Goal: Task Accomplishment & Management: Complete application form

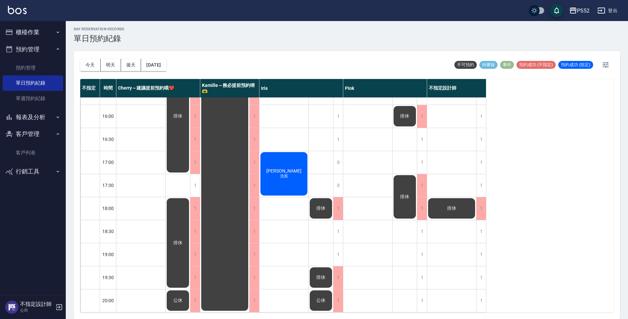
scroll to position [252, 0]
click at [424, 248] on div "1" at bounding box center [422, 254] width 10 height 23
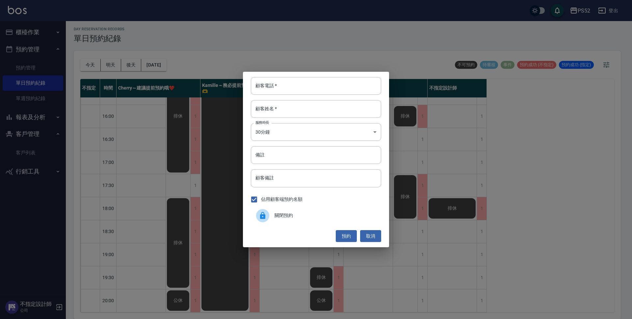
click at [294, 215] on span "關閉預約" at bounding box center [324, 215] width 101 height 7
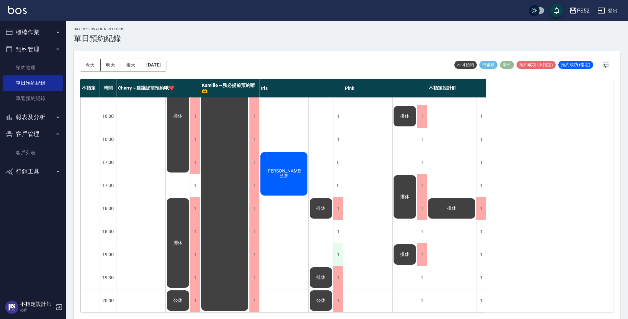
click at [340, 250] on div "1" at bounding box center [338, 254] width 10 height 23
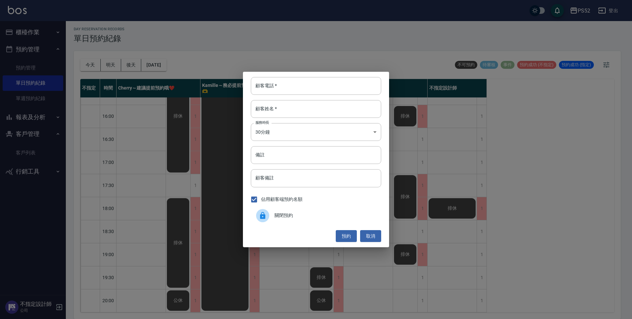
click at [308, 216] on span "關閉預約" at bounding box center [324, 215] width 101 height 7
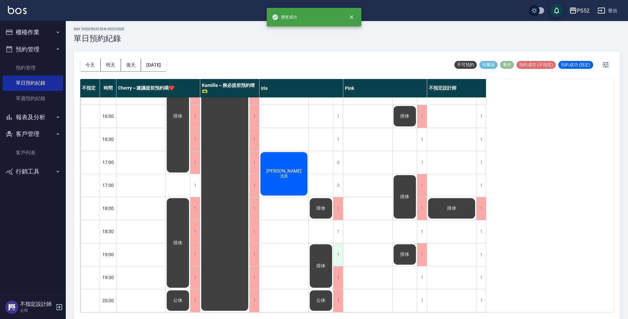
click at [339, 251] on div "1" at bounding box center [338, 254] width 10 height 23
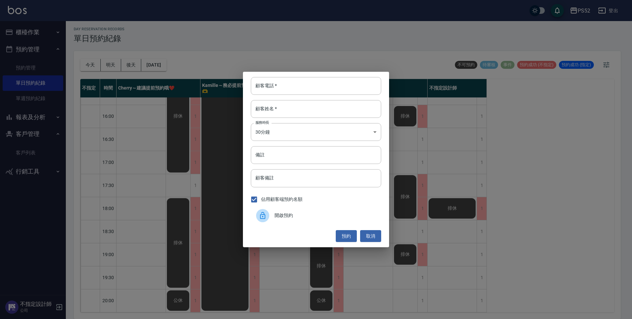
click at [265, 217] on icon at bounding box center [262, 215] width 5 height 7
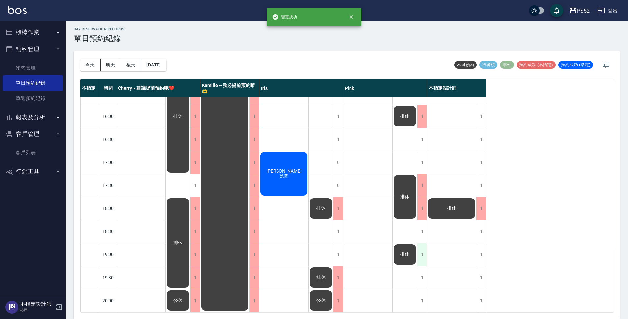
click at [420, 253] on div "1" at bounding box center [422, 254] width 10 height 23
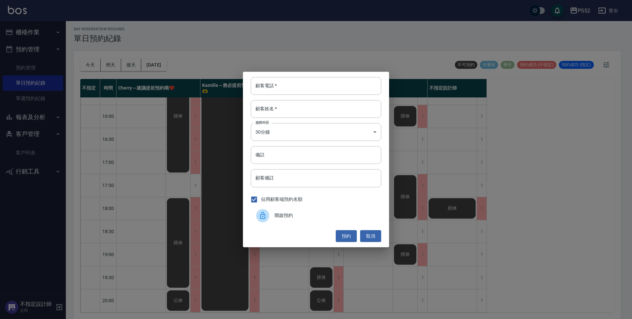
click at [298, 213] on span "開啟預約" at bounding box center [324, 215] width 101 height 7
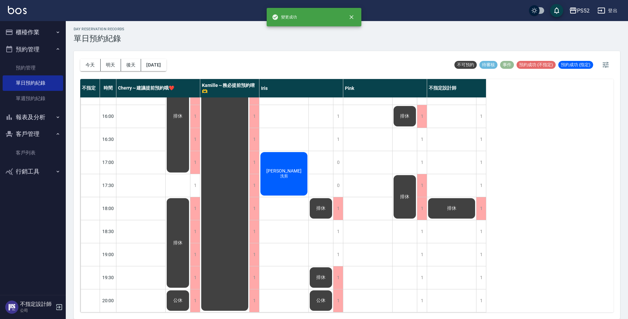
click at [421, 271] on div "1" at bounding box center [422, 277] width 10 height 23
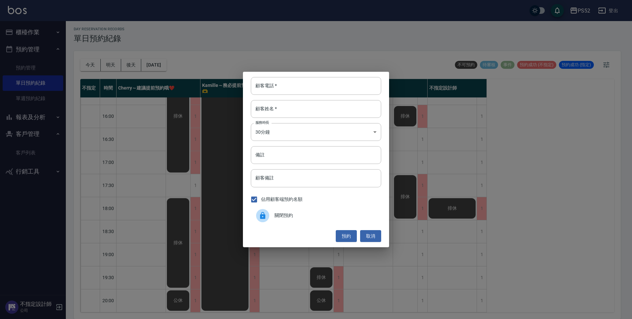
click at [298, 214] on span "關閉預約" at bounding box center [324, 215] width 101 height 7
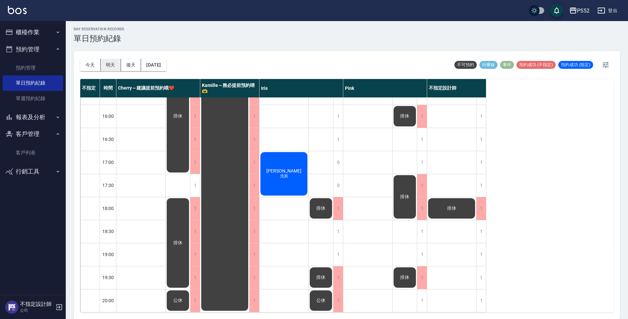
click at [114, 65] on button "明天" at bounding box center [111, 65] width 20 height 12
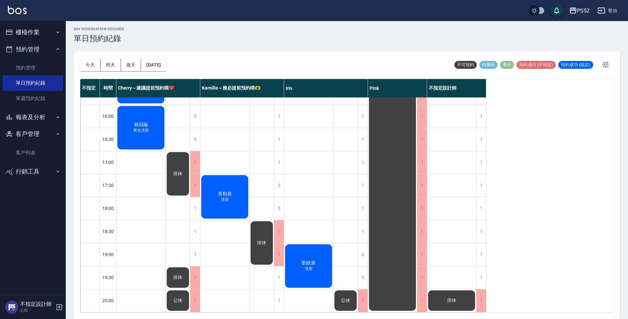
scroll to position [252, 0]
click at [182, 72] on div "[DATE] [DATE] [DATE] [DATE] 不可預約 待審核 事件 預約成功 (不指定) 預約成功 (指定)" at bounding box center [347, 65] width 534 height 28
click at [166, 69] on button "[DATE]" at bounding box center [153, 65] width 25 height 12
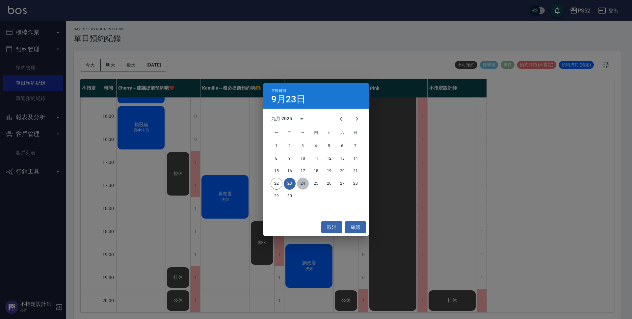
click at [302, 185] on button "24" at bounding box center [303, 184] width 12 height 12
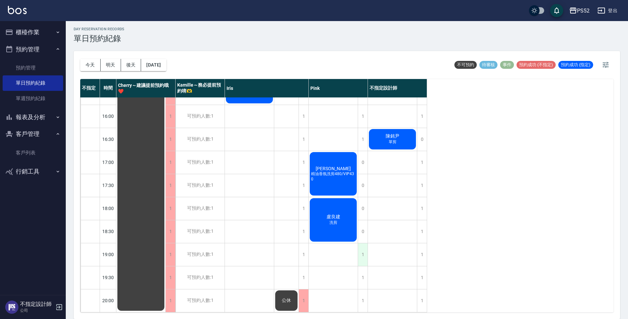
click at [365, 246] on div "1" at bounding box center [363, 254] width 10 height 23
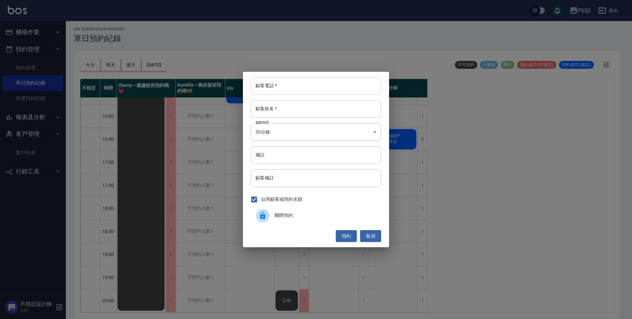
click at [290, 90] on input "顧客電話   *" at bounding box center [316, 86] width 130 height 18
click at [290, 89] on input "0979383081" at bounding box center [316, 86] width 130 height 18
type input "0979383081"
click at [179, 161] on div "顧客電話   * [PHONE_NUMBER] 顧客電話   * 顧客姓名   * 顧客姓名   * 服務時長 30分鐘 1 服務時長 備註 備註 顧客備註 …" at bounding box center [316, 159] width 632 height 319
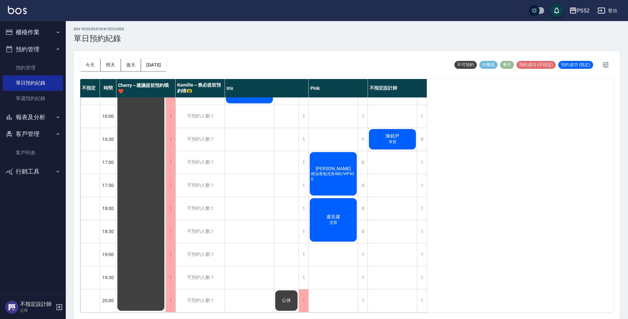
click at [37, 148] on link "客戶列表" at bounding box center [33, 152] width 61 height 15
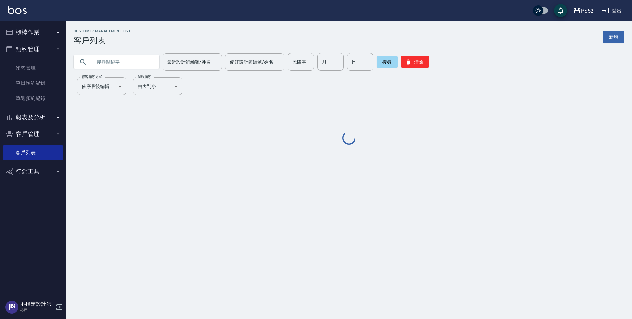
click at [132, 65] on input "text" at bounding box center [123, 62] width 62 height 18
paste input "0979383081"
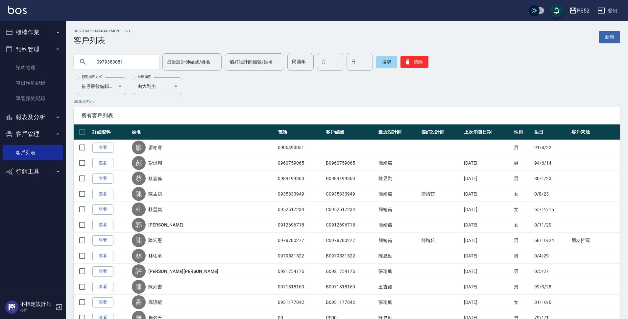
type input "0979383081"
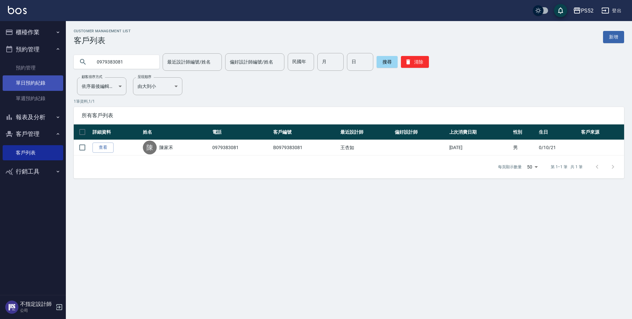
click at [32, 88] on link "單日預約紀錄" at bounding box center [33, 82] width 61 height 15
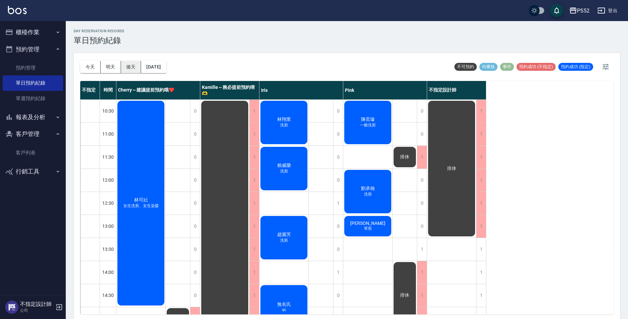
click at [139, 66] on button "後天" at bounding box center [131, 67] width 20 height 12
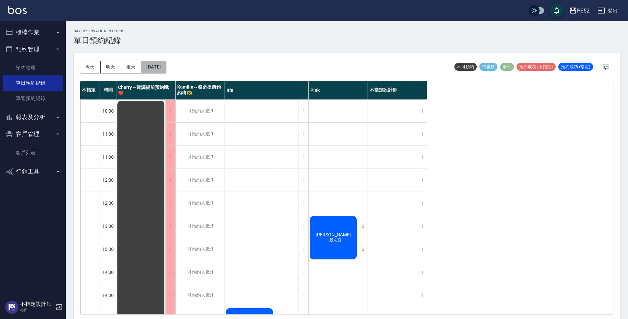
click at [151, 68] on button "[DATE]" at bounding box center [153, 67] width 25 height 12
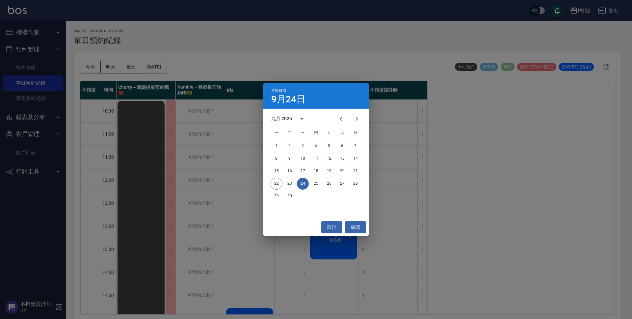
click at [194, 68] on div "選擇日期 [DATE] 九月 2025 一 二 三 四 五 六 日 1 2 3 4 5 6 7 8 9 10 11 12 13 14 15 16 17 18 …" at bounding box center [316, 159] width 632 height 319
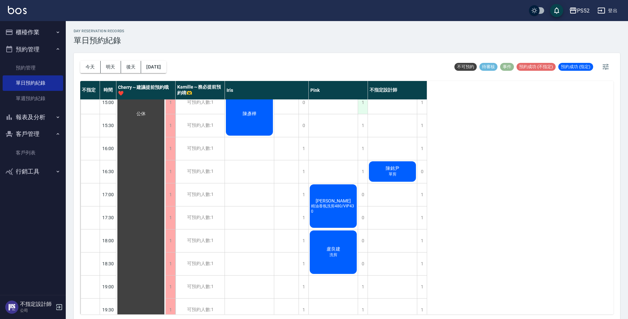
scroll to position [241, 0]
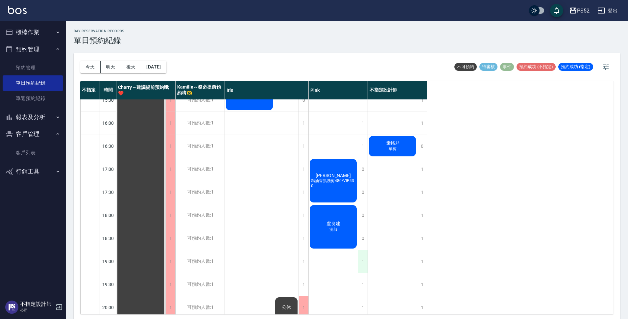
click at [365, 265] on div "1" at bounding box center [363, 261] width 10 height 23
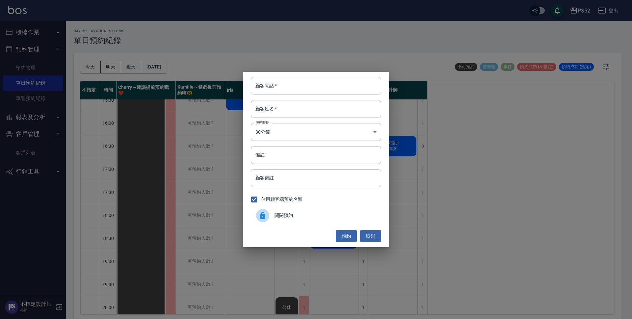
click at [277, 90] on input "顧客電話   *" at bounding box center [316, 86] width 130 height 18
paste input "0979383081"
type input "0979383081"
drag, startPoint x: 279, startPoint y: 104, endPoint x: 271, endPoint y: 100, distance: 8.6
click at [279, 106] on input "顧客姓名   *" at bounding box center [316, 109] width 130 height 18
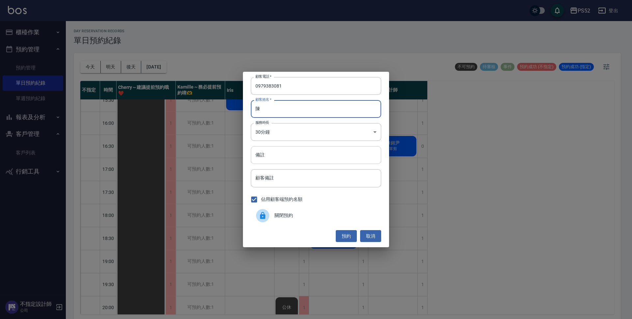
type input "陳"
click at [274, 152] on input "備註" at bounding box center [316, 155] width 130 height 18
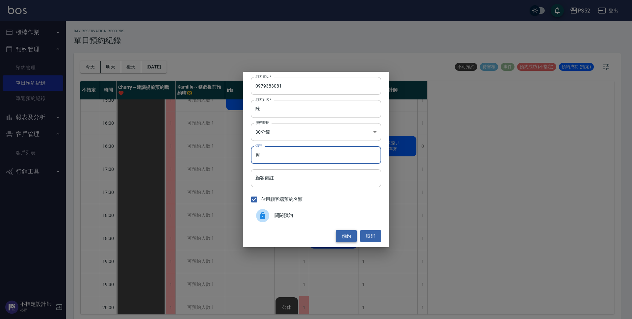
type input "剪"
click at [338, 234] on button "預約" at bounding box center [346, 236] width 21 height 12
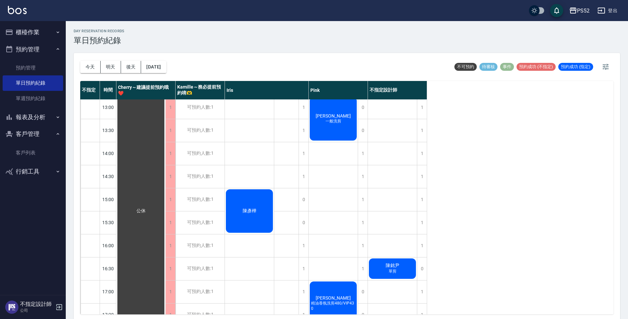
scroll to position [110, 0]
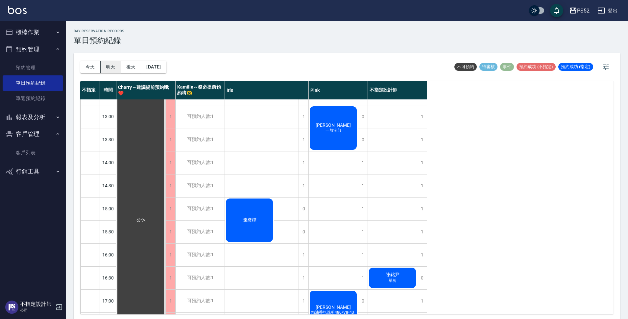
click at [113, 69] on button "明天" at bounding box center [111, 67] width 20 height 12
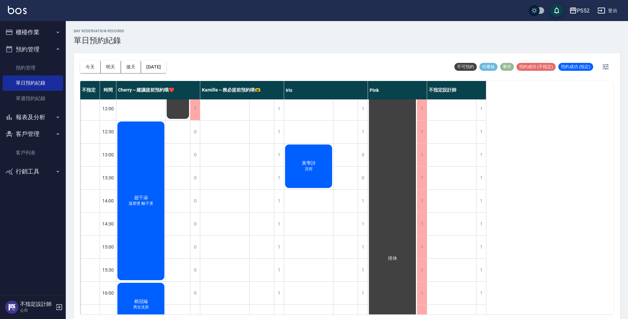
scroll to position [66, 0]
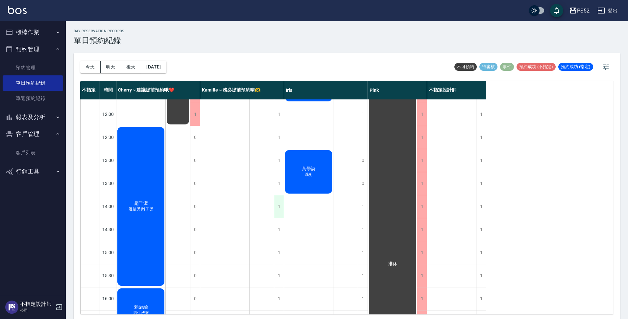
click at [281, 205] on div "1" at bounding box center [279, 206] width 10 height 23
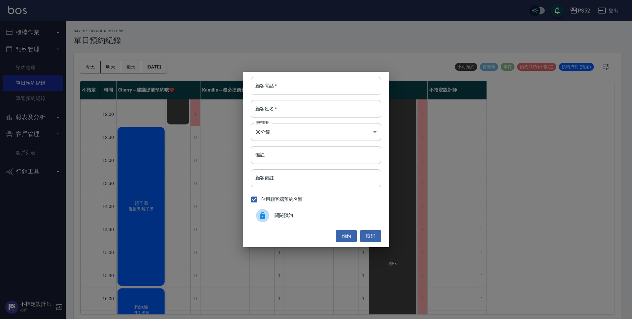
click at [281, 86] on input "顧客電話   *" at bounding box center [316, 86] width 130 height 18
click at [284, 86] on input "0938622788" at bounding box center [316, 86] width 130 height 18
type input "0938622788"
click at [130, 156] on div "顧客電話   * [PHONE_NUMBER] 顧客電話   * 顧客姓名   * 顧客姓名   * 服務時長 30分鐘 1 服務時長 備註 備註 顧客備註 …" at bounding box center [316, 159] width 632 height 319
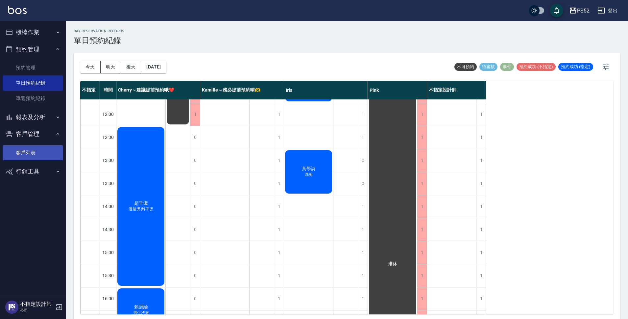
click at [41, 150] on link "客戶列表" at bounding box center [33, 152] width 61 height 15
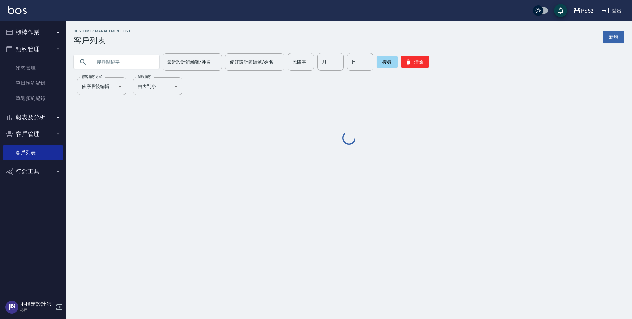
click at [108, 65] on input "text" at bounding box center [123, 62] width 62 height 18
paste input "0938622788"
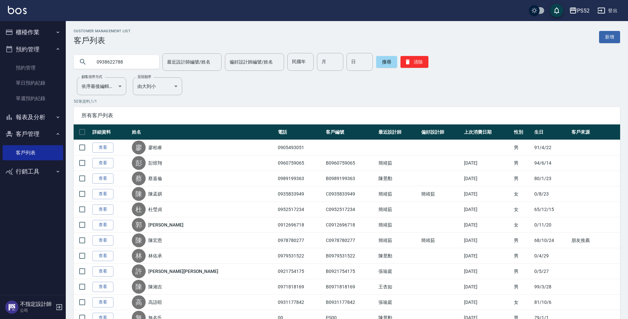
type input "0938622788"
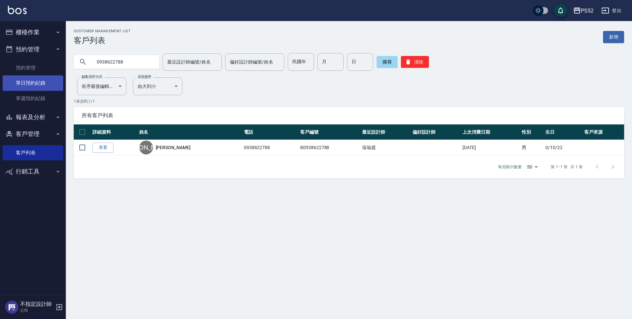
click at [40, 88] on link "單日預約紀錄" at bounding box center [33, 82] width 61 height 15
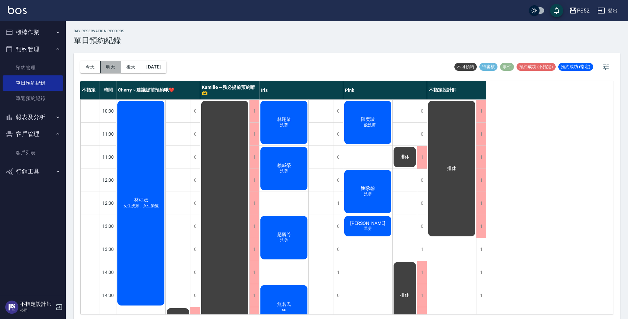
click at [107, 70] on button "明天" at bounding box center [111, 67] width 20 height 12
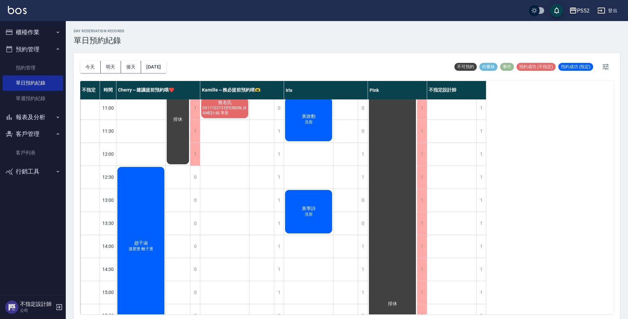
scroll to position [33, 0]
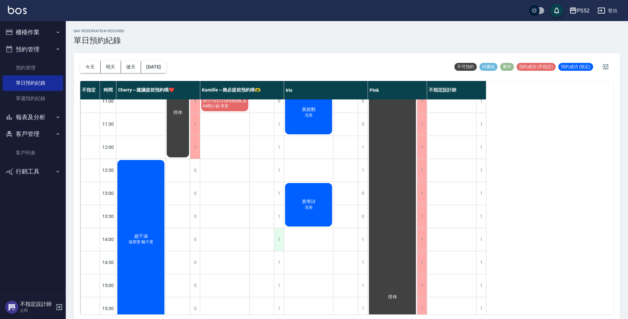
click at [278, 242] on div "1" at bounding box center [279, 239] width 10 height 23
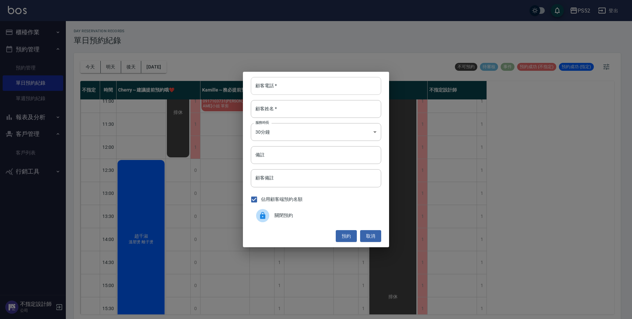
click at [267, 85] on div "顧客電話   * 顧客電話   *" at bounding box center [316, 86] width 130 height 18
paste input "0938622788"
type input "0938622788"
click at [278, 106] on input "顧客姓名   *" at bounding box center [316, 109] width 130 height 18
type input "[PERSON_NAME]"
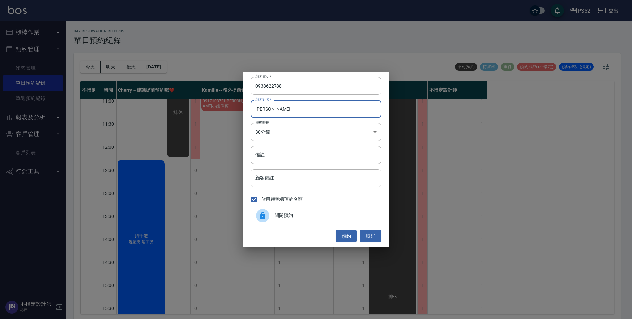
click at [284, 131] on body "PS52 登出 櫃檯作業 排班表 現場電腦打卡 掃碼打卡 預約管理 預約管理 單日預約紀錄 單週預約紀錄 報表及分析 報表目錄 互助日報表 互助點數明細 設計…" at bounding box center [316, 160] width 632 height 321
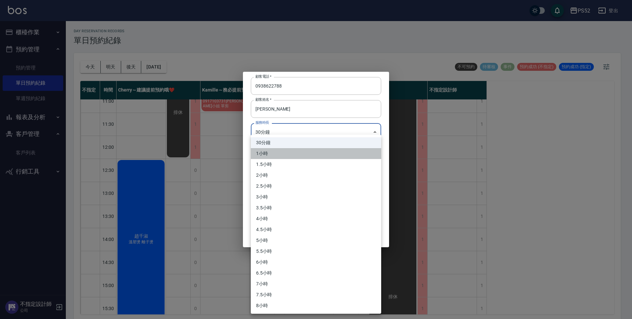
click at [273, 151] on li "1小時" at bounding box center [316, 153] width 130 height 11
type input "2"
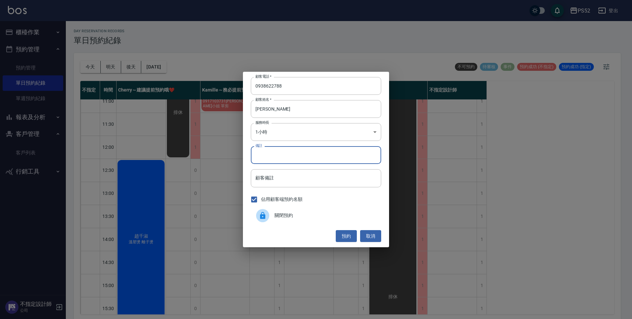
click at [273, 151] on input "備註" at bounding box center [316, 155] width 130 height 18
type input "洗剪"
click at [345, 233] on button "預約" at bounding box center [346, 236] width 21 height 12
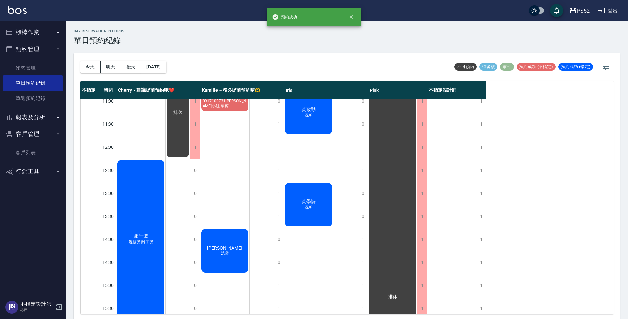
click at [221, 246] on span "[PERSON_NAME]" at bounding box center [225, 247] width 38 height 5
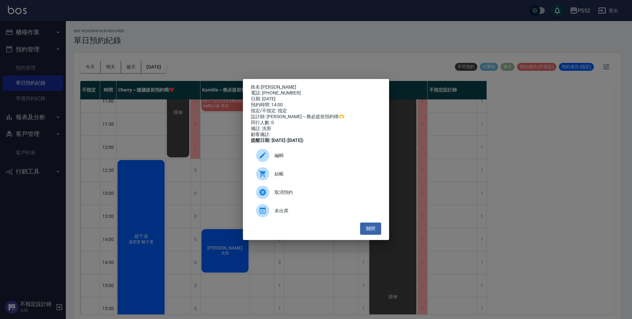
click at [276, 159] on span "編輯" at bounding box center [324, 155] width 101 height 7
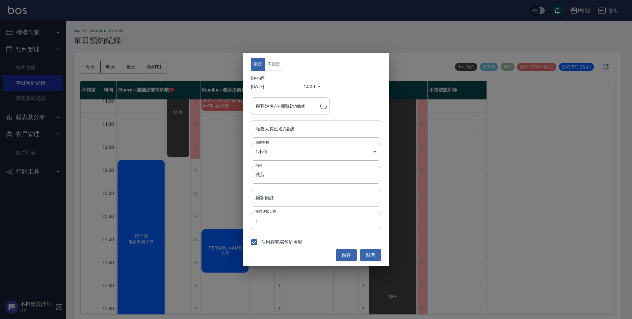
type input "Kamille～務必提前預約唷🫶-3"
type input "[PERSON_NAME]/0938622788/B0938622788"
click at [275, 63] on button "不指定" at bounding box center [274, 64] width 18 height 13
click at [345, 251] on button "儲存" at bounding box center [346, 255] width 21 height 12
